Goal: Task Accomplishment & Management: Manage account settings

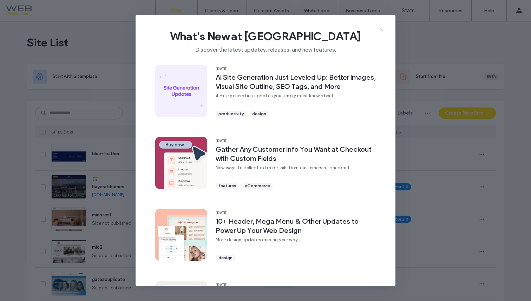
click at [380, 28] on icon at bounding box center [382, 29] width 6 height 6
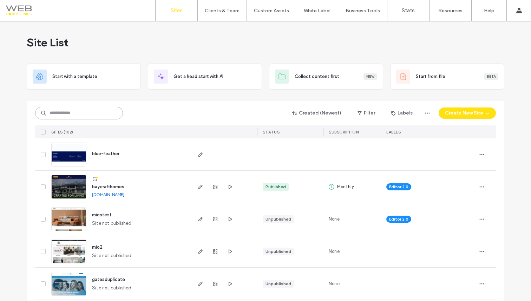
click at [89, 112] on input at bounding box center [79, 113] width 88 height 13
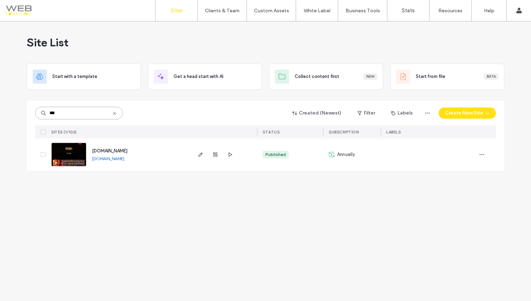
type input "***"
click at [78, 155] on img at bounding box center [69, 167] width 34 height 48
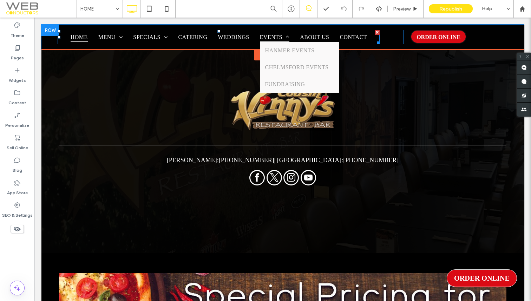
click at [255, 40] on link "EVENTS" at bounding box center [275, 37] width 40 height 10
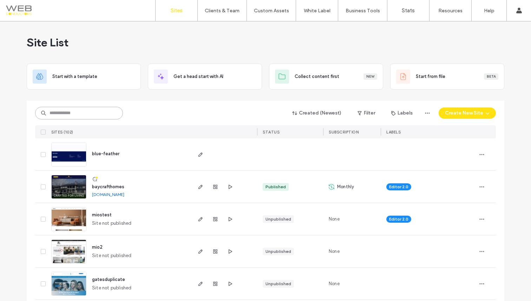
click at [79, 117] on input at bounding box center [79, 113] width 88 height 13
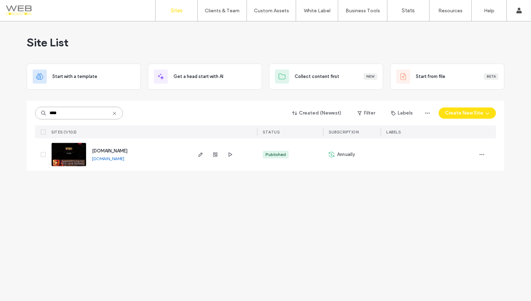
type input "****"
click at [76, 161] on img at bounding box center [69, 167] width 34 height 48
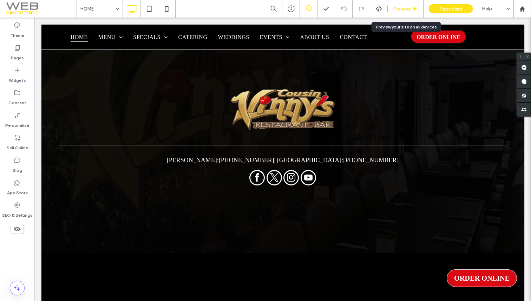
click at [400, 12] on span "Preview" at bounding box center [402, 9] width 18 height 6
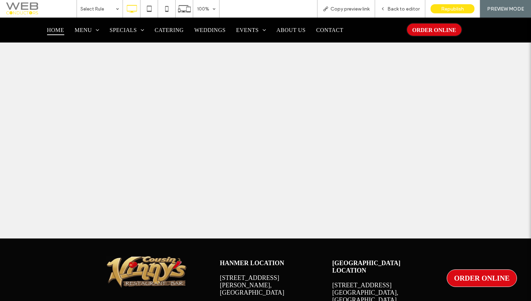
scroll to position [1265, 0]
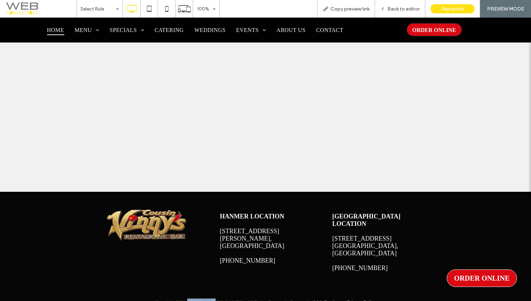
drag, startPoint x: 193, startPoint y: 292, endPoint x: 220, endPoint y: 295, distance: 27.6
click at [220, 300] on span "Copyright 2024 Cousin Vinny’s, All Rights Reserved | Powered by Web Conductors …" at bounding box center [265, 302] width 221 height 5
copy span "Cousin Vinny"
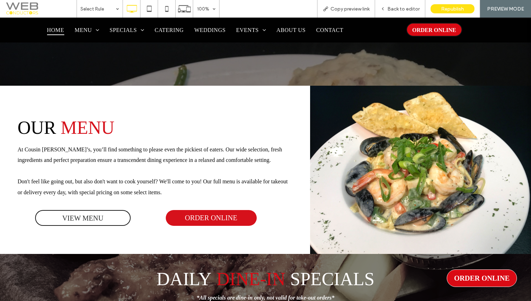
scroll to position [350, 0]
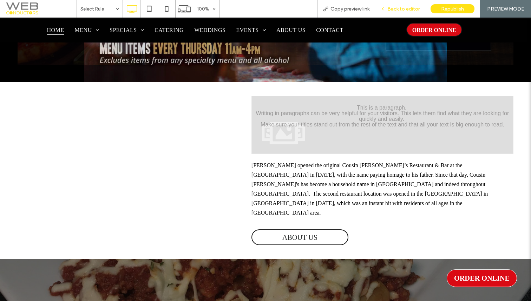
click at [384, 12] on div "Back to editor" at bounding box center [400, 9] width 50 height 18
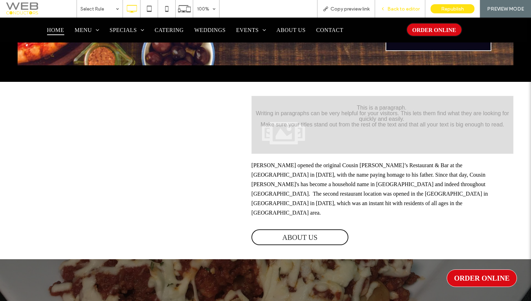
click at [394, 12] on span "Back to editor" at bounding box center [404, 9] width 32 height 6
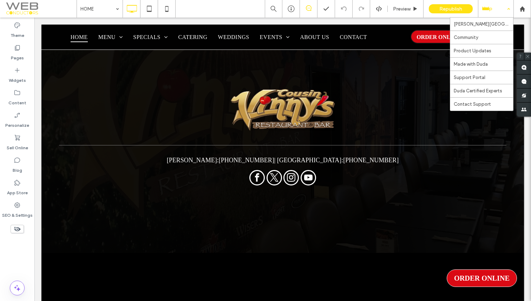
click at [497, 11] on div "Help" at bounding box center [496, 9] width 35 height 18
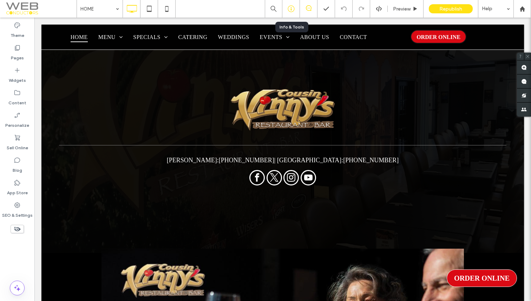
click at [290, 10] on icon at bounding box center [291, 8] width 7 height 7
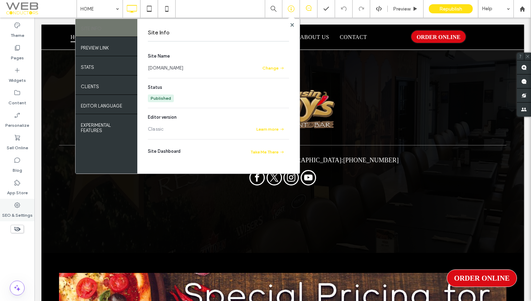
click at [15, 209] on label "SEO & Settings" at bounding box center [17, 214] width 31 height 10
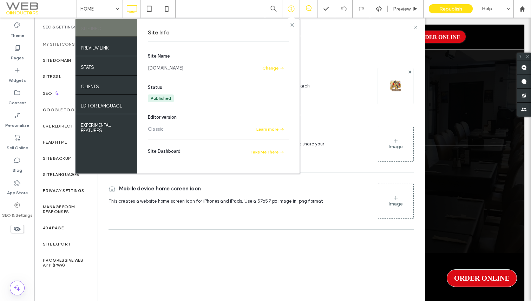
click at [290, 26] on use at bounding box center [292, 25] width 4 height 4
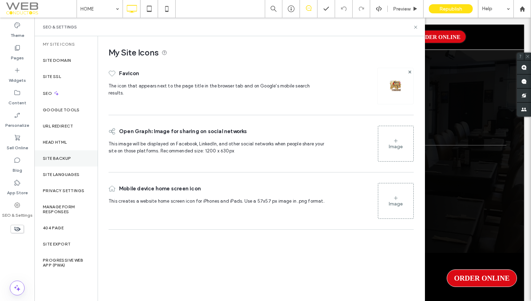
click at [62, 157] on label "Site Backup" at bounding box center [57, 158] width 28 height 5
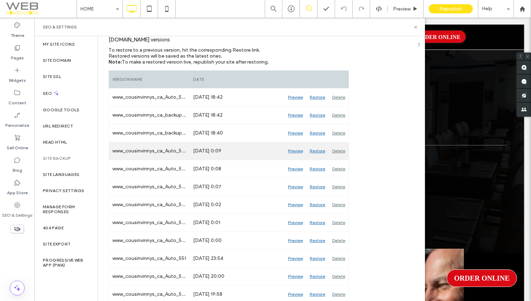
scroll to position [85, 0]
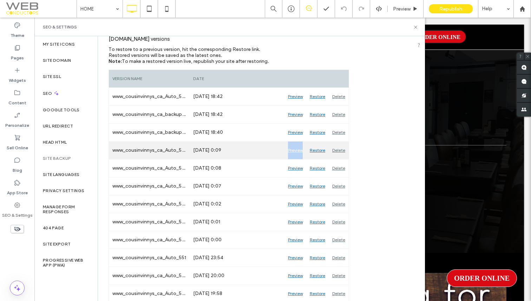
click at [295, 151] on div "Preview" at bounding box center [296, 151] width 22 height 18
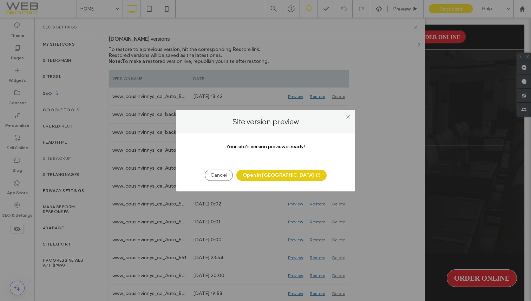
click at [286, 173] on button "Open in New Tab" at bounding box center [282, 175] width 90 height 11
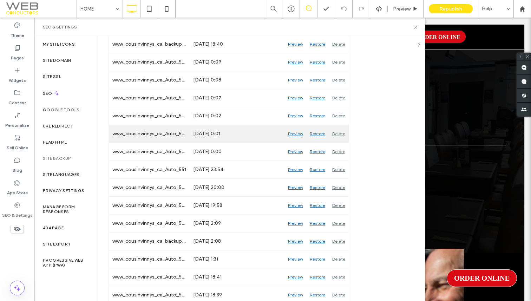
scroll to position [170, 0]
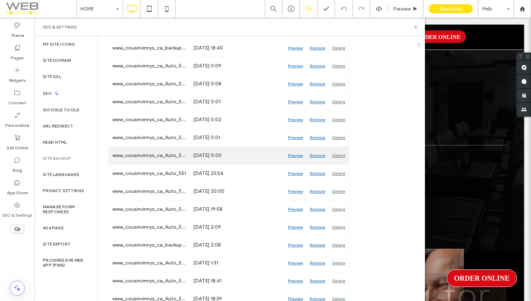
click at [297, 156] on div "Preview" at bounding box center [296, 156] width 22 height 18
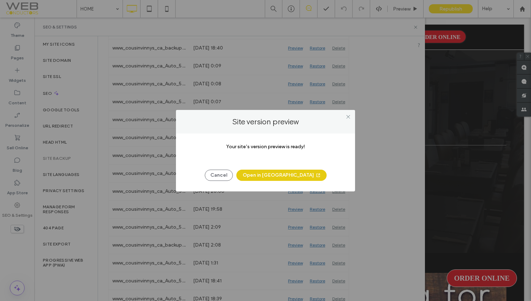
click at [288, 175] on button "Open in New Tab" at bounding box center [282, 175] width 90 height 11
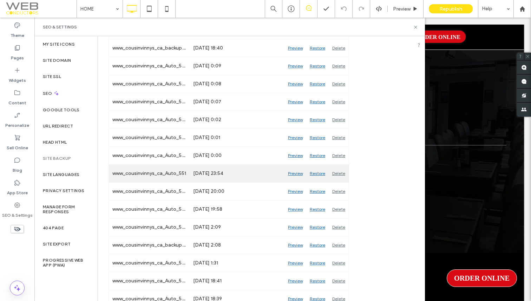
click at [293, 173] on div "Preview" at bounding box center [296, 174] width 22 height 18
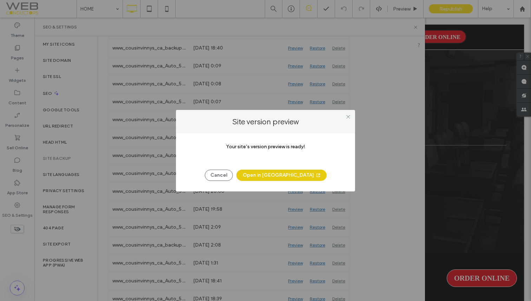
click at [277, 177] on button "Open in New Tab" at bounding box center [282, 175] width 90 height 11
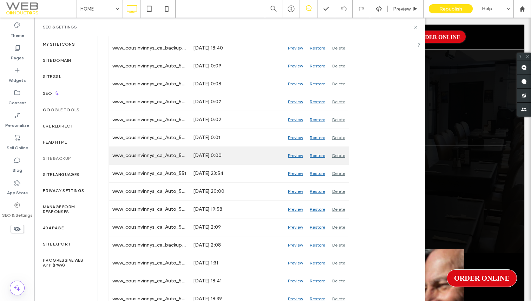
click at [226, 157] on div "Jul 8, 2025 0:00" at bounding box center [237, 156] width 95 height 18
click at [215, 156] on div "Jul 8, 2025 0:00" at bounding box center [237, 156] width 95 height 18
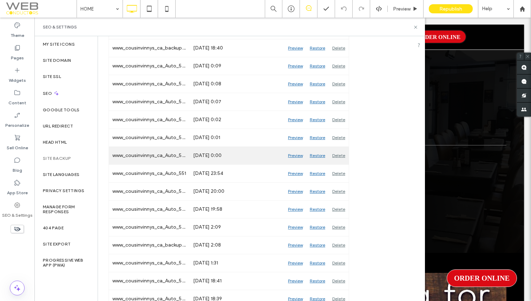
click at [162, 157] on div "www_cousinvinnys_ca_Auto_552" at bounding box center [149, 156] width 81 height 18
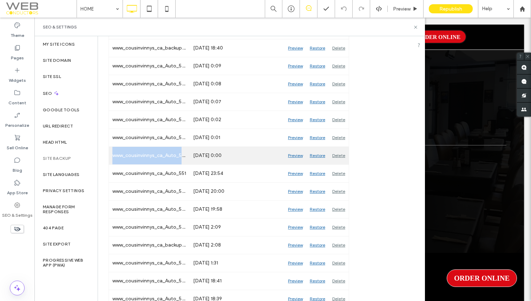
click at [221, 153] on div "Jul 8, 2025 0:00" at bounding box center [237, 156] width 95 height 18
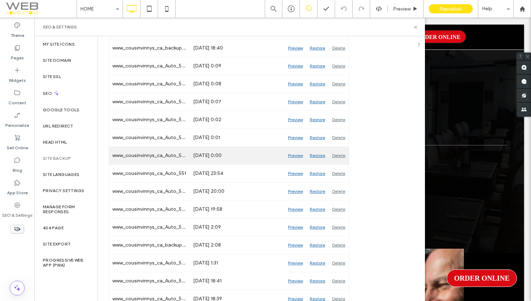
click at [201, 158] on div "Jul 8, 2025 0:00" at bounding box center [237, 156] width 95 height 18
drag, startPoint x: 195, startPoint y: 156, endPoint x: 220, endPoint y: 159, distance: 24.7
click at [220, 159] on div "Jul 8, 2025 0:00" at bounding box center [237, 156] width 95 height 18
click at [219, 157] on div "Jul 8, 2025 0:00" at bounding box center [237, 156] width 95 height 18
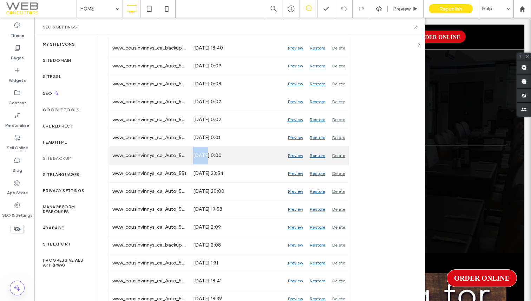
drag, startPoint x: 194, startPoint y: 156, endPoint x: 203, endPoint y: 156, distance: 8.4
click at [203, 156] on div "Jul 8, 2025 0:00" at bounding box center [237, 156] width 95 height 18
copy div "Jul 8"
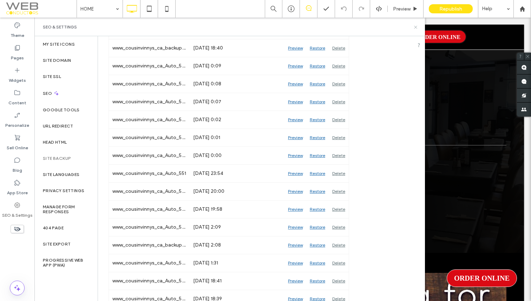
click at [416, 26] on use at bounding box center [415, 27] width 3 height 3
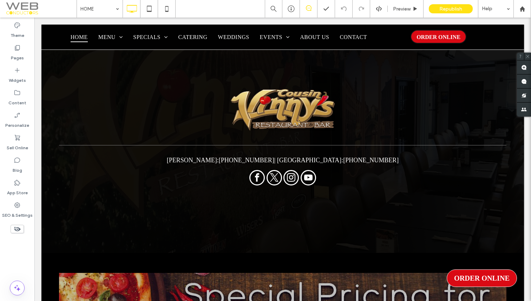
click at [310, 8] on icon at bounding box center [309, 8] width 6 height 6
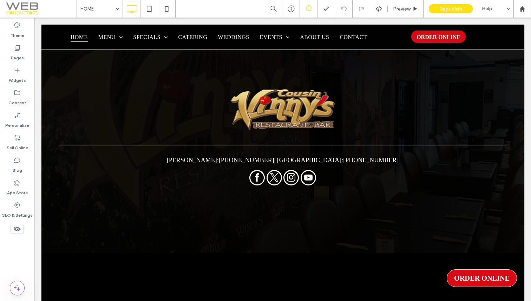
click at [308, 7] on icon at bounding box center [309, 8] width 6 height 6
click at [524, 110] on use at bounding box center [524, 110] width 5 height 4
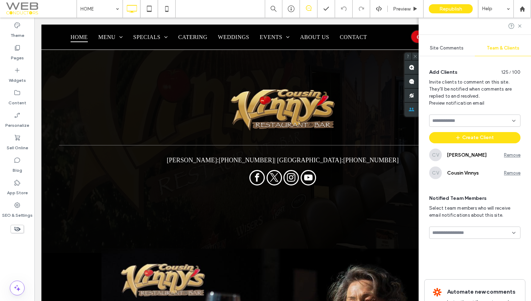
click at [442, 52] on div "Site Comments" at bounding box center [447, 47] width 56 height 15
